Goal: Task Accomplishment & Management: Complete application form

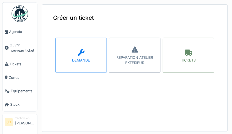
click at [187, 56] on div "TICKETS" at bounding box center [187, 55] width 51 height 35
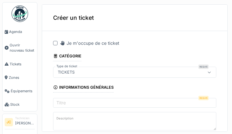
click at [55, 41] on div at bounding box center [55, 43] width 4 height 4
click at [163, 103] on input "Titre" at bounding box center [134, 104] width 163 height 12
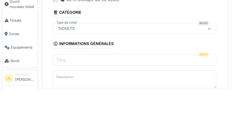
scroll to position [1, 0]
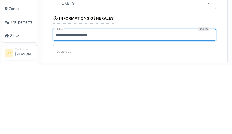
type input "**********"
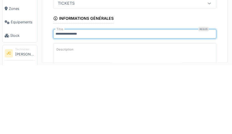
click at [141, 119] on textarea "Description" at bounding box center [134, 123] width 163 height 23
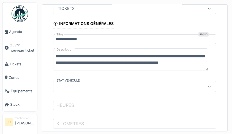
type textarea "**********"
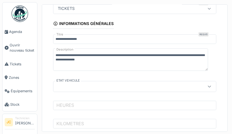
click at [175, 87] on div at bounding box center [125, 87] width 138 height 6
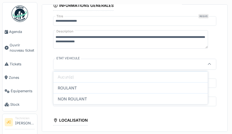
scroll to position [0, 0]
click at [198, 85] on div "ROULANT" at bounding box center [130, 87] width 154 height 11
type input "*******"
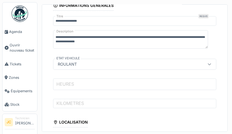
click at [166, 84] on input "HEURES" at bounding box center [134, 85] width 163 height 12
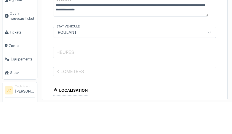
scroll to position [1, 0]
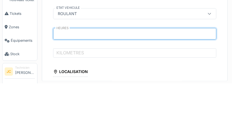
type input "****"
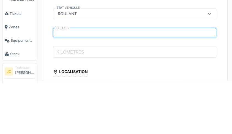
click at [170, 102] on input "KILOMETRES" at bounding box center [134, 103] width 163 height 12
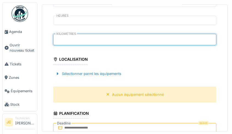
scroll to position [153, 0]
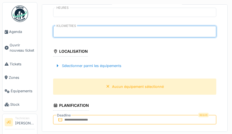
type input "******"
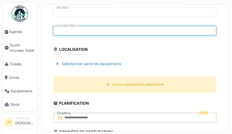
click at [118, 65] on div "Sélectionner parmi les équipements" at bounding box center [88, 63] width 70 height 7
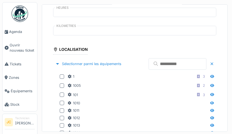
click at [180, 64] on input "text" at bounding box center [177, 64] width 58 height 12
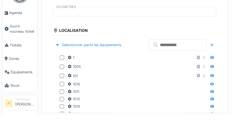
scroll to position [1, 0]
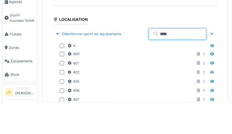
type input "***"
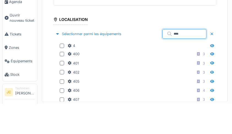
click at [69, 75] on icon at bounding box center [69, 76] width 4 height 4
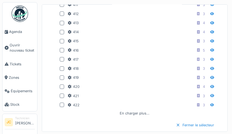
scroll to position [302, 0]
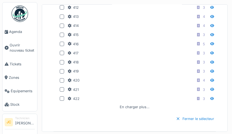
click at [63, 98] on div at bounding box center [62, 98] width 4 height 4
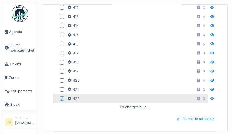
click at [195, 118] on div "Fermer le sélecteur" at bounding box center [194, 118] width 43 height 7
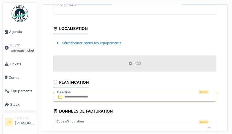
scroll to position [176, 0]
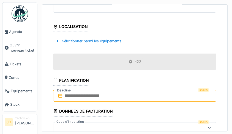
click at [173, 95] on input "text" at bounding box center [134, 96] width 163 height 12
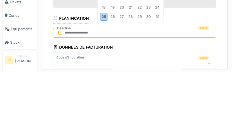
click at [106, 79] on div "25" at bounding box center [103, 79] width 7 height 8
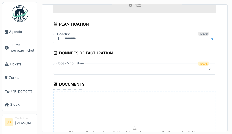
click at [207, 71] on icon at bounding box center [209, 69] width 4 height 4
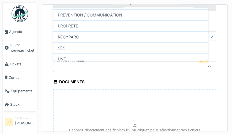
scroll to position [72, 0]
click at [143, 38] on div "RECYPARC" at bounding box center [130, 36] width 154 height 11
type input "****"
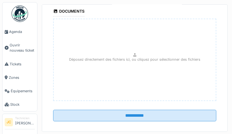
scroll to position [305, 0]
click at [189, 118] on input "**********" at bounding box center [134, 116] width 163 height 12
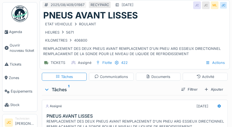
click at [217, 106] on icon at bounding box center [219, 106] width 4 height 4
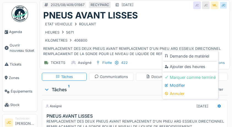
click at [207, 66] on div "Ajouter des heures" at bounding box center [189, 66] width 53 height 8
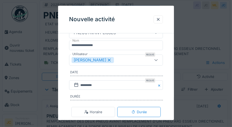
click at [156, 61] on icon at bounding box center [156, 60] width 4 height 4
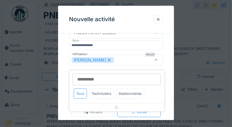
scroll to position [45, 0]
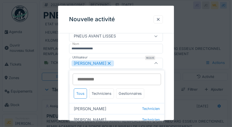
click at [157, 65] on div at bounding box center [156, 62] width 4 height 5
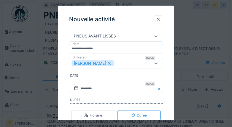
click at [158, 64] on icon at bounding box center [156, 63] width 4 height 4
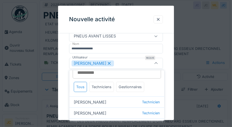
scroll to position [0, 0]
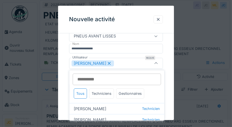
click at [159, 20] on div at bounding box center [158, 19] width 4 height 5
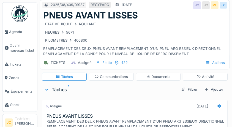
click at [212, 92] on div "Ajouter" at bounding box center [213, 88] width 23 height 7
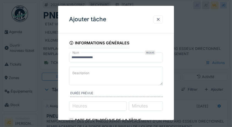
click at [162, 20] on div at bounding box center [157, 19] width 9 height 8
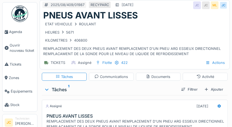
click at [188, 89] on div "Filtrer" at bounding box center [189, 88] width 21 height 7
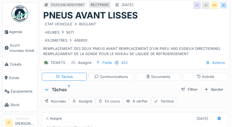
click at [187, 92] on div "Filtrer" at bounding box center [189, 88] width 21 height 7
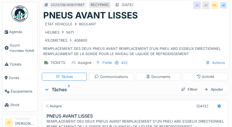
click at [214, 90] on div "Ajouter" at bounding box center [213, 88] width 23 height 7
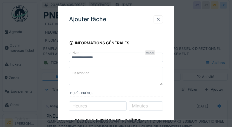
click at [160, 20] on div at bounding box center [158, 19] width 4 height 5
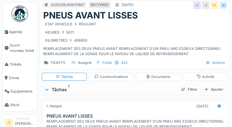
click at [221, 113] on h3 "PNEUS AVANT LISSES" at bounding box center [135, 115] width 178 height 5
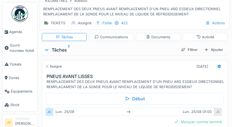
scroll to position [38, 0]
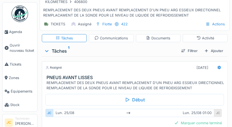
click at [217, 67] on icon at bounding box center [219, 67] width 4 height 4
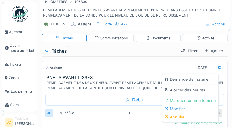
click at [183, 109] on div "Modifier" at bounding box center [189, 108] width 53 height 8
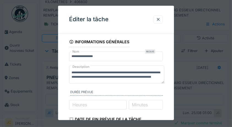
scroll to position [0, 0]
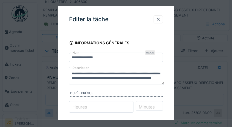
click at [112, 107] on input "*" at bounding box center [101, 107] width 64 height 12
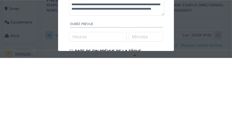
click at [149, 106] on label "Minutes" at bounding box center [140, 105] width 18 height 7
click at [154, 106] on input "*" at bounding box center [145, 107] width 35 height 12
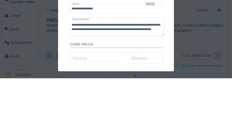
scroll to position [55, 0]
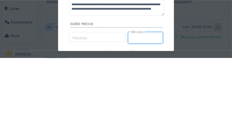
type input "*"
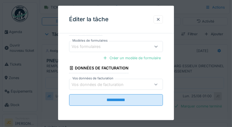
type input "**"
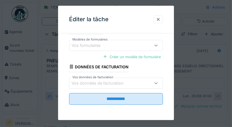
click at [148, 104] on input "**********" at bounding box center [116, 99] width 94 height 12
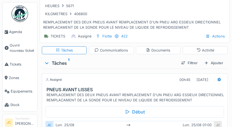
scroll to position [27, 0]
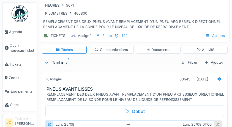
click at [209, 49] on div "Activité" at bounding box center [205, 49] width 18 height 5
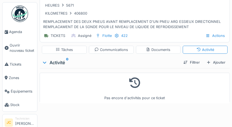
click at [212, 49] on div "Activité" at bounding box center [204, 50] width 45 height 8
click at [202, 51] on div "Activité" at bounding box center [205, 49] width 18 height 5
click at [162, 49] on div "Documents" at bounding box center [158, 49] width 24 height 5
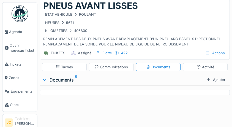
click at [66, 65] on div "Tâches" at bounding box center [64, 66] width 17 height 5
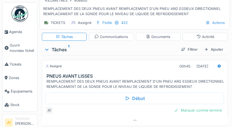
scroll to position [39, 0]
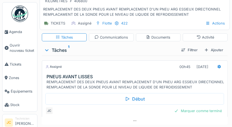
click at [217, 51] on div "Ajouter" at bounding box center [213, 49] width 23 height 7
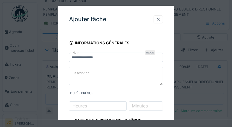
click at [165, 17] on div "Ajouter tâche" at bounding box center [116, 19] width 116 height 27
click at [159, 19] on div at bounding box center [158, 19] width 4 height 5
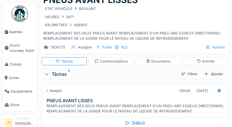
scroll to position [0, 0]
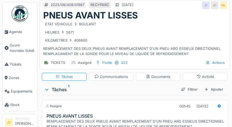
click at [217, 64] on div "Actions" at bounding box center [215, 63] width 24 height 8
click at [221, 41] on div "KILOMETRES 406800" at bounding box center [134, 40] width 183 height 7
click at [209, 90] on div "Ajouter" at bounding box center [213, 88] width 23 height 7
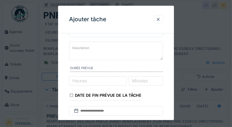
scroll to position [24, 0]
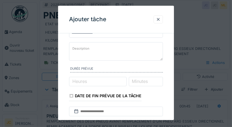
click at [159, 21] on div at bounding box center [158, 19] width 4 height 5
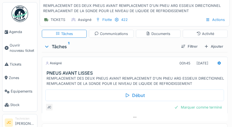
scroll to position [53, 0]
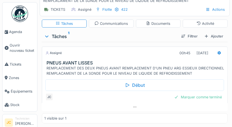
click at [217, 53] on icon at bounding box center [219, 53] width 4 height 4
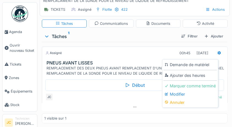
click at [181, 93] on div "Modifier" at bounding box center [189, 94] width 53 height 8
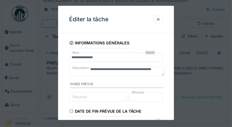
scroll to position [0, 0]
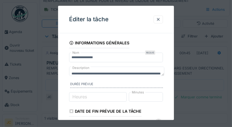
click at [160, 20] on div at bounding box center [158, 19] width 4 height 5
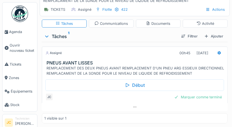
click at [217, 54] on div at bounding box center [219, 52] width 4 height 5
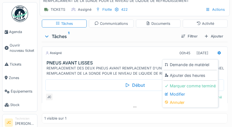
click at [203, 76] on div "Ajouter des heures" at bounding box center [189, 75] width 53 height 8
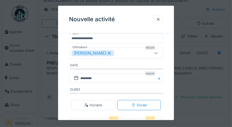
click at [157, 55] on div at bounding box center [156, 52] width 4 height 5
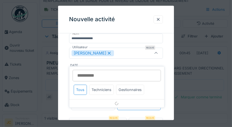
scroll to position [45, 0]
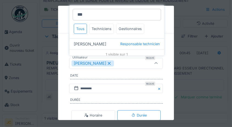
type input "***"
click at [106, 43] on div "Marc Dufrane Responsable technicien" at bounding box center [116, 43] width 95 height 11
type input "**********"
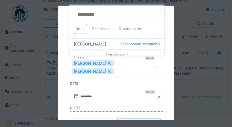
click at [169, 81] on div "**********" at bounding box center [116, 84] width 116 height 185
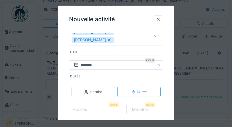
scroll to position [104, 0]
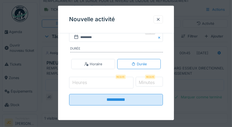
click at [117, 87] on input "Heures" at bounding box center [101, 83] width 64 height 12
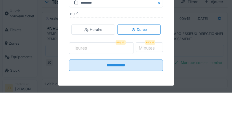
scroll to position [53, 0]
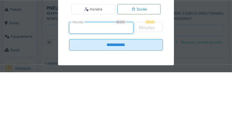
type input "*"
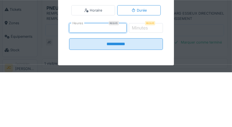
click at [149, 82] on label "Minutes" at bounding box center [140, 82] width 18 height 7
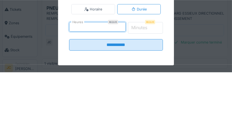
click at [157, 82] on input "*" at bounding box center [145, 83] width 35 height 12
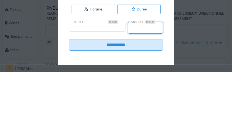
type input "*"
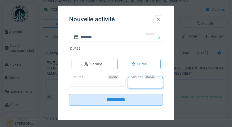
type input "**"
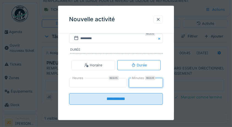
click at [141, 103] on input "**********" at bounding box center [116, 99] width 94 height 12
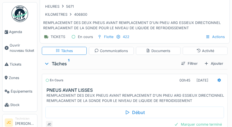
scroll to position [0, 0]
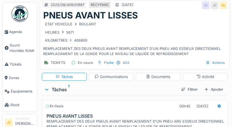
click at [218, 90] on div "Ajouter" at bounding box center [213, 88] width 23 height 7
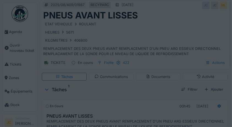
scroll to position [81, 0]
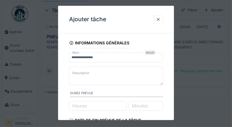
click at [160, 21] on div at bounding box center [158, 19] width 4 height 5
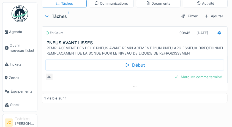
scroll to position [73, 0]
click at [213, 78] on div "Marquer comme terminé" at bounding box center [198, 76] width 52 height 7
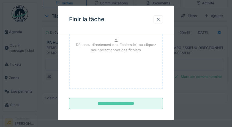
scroll to position [82, 0]
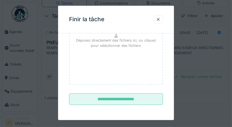
click at [153, 101] on input "**********" at bounding box center [116, 99] width 94 height 12
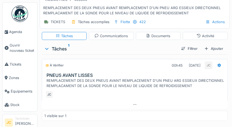
scroll to position [67, 0]
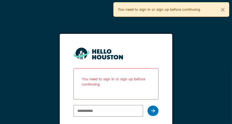
type input "**********"
click at [157, 114] on div at bounding box center [152, 111] width 11 height 10
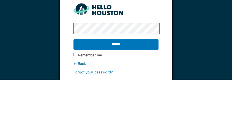
click at [145, 93] on input "******" at bounding box center [115, 89] width 85 height 12
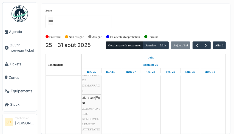
scroll to position [107, 0]
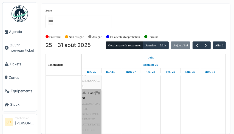
click at [91, 119] on link "Flotte | 31 2025/08/409/01985 RENOUVELLEMENT ATTESTATION CNG -> SCANIA" at bounding box center [92, 114] width 20 height 49
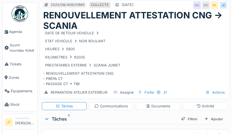
click at [214, 93] on div "Actions" at bounding box center [215, 92] width 24 height 8
click at [171, 58] on div "KILOMETRES 92035" at bounding box center [134, 57] width 183 height 7
